Goal: Browse casually

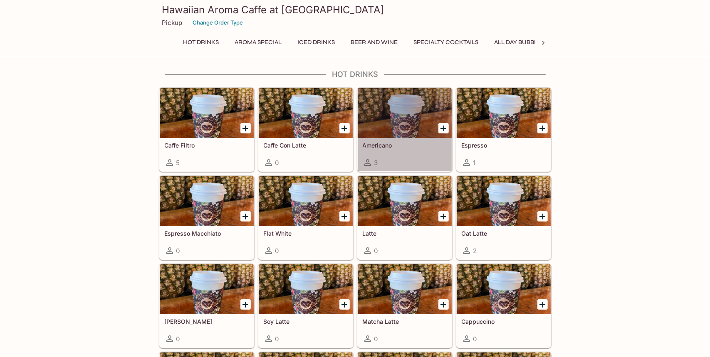
click at [412, 121] on div at bounding box center [405, 113] width 94 height 50
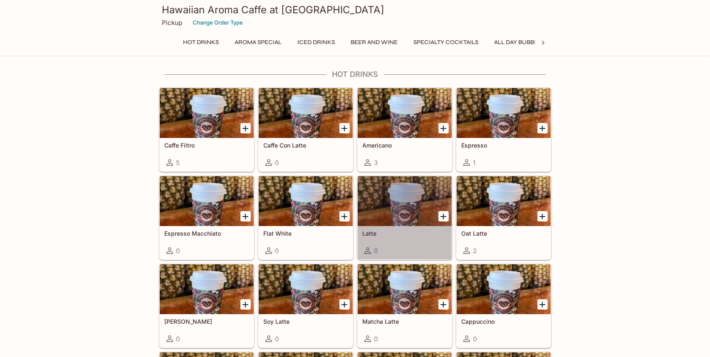
click at [394, 205] on div at bounding box center [405, 201] width 94 height 50
